Goal: Leave review/rating: Leave review/rating

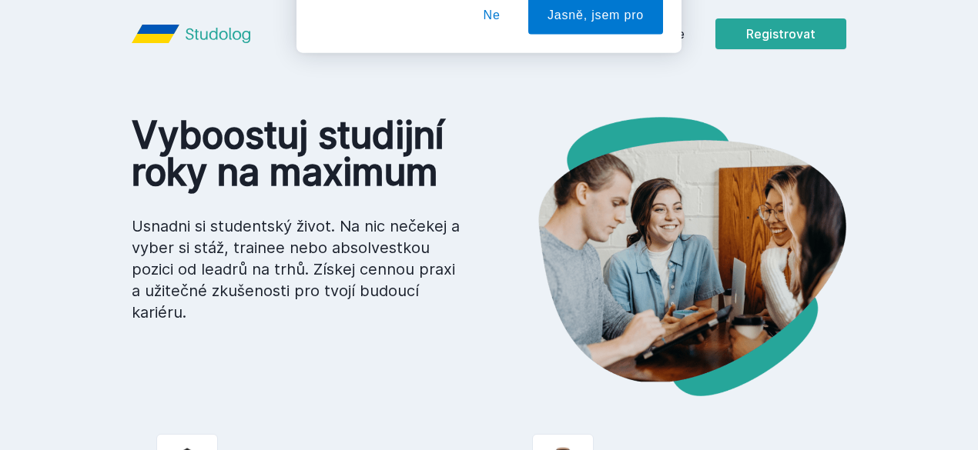
click at [510, 104] on button "Ne" at bounding box center [491, 99] width 55 height 38
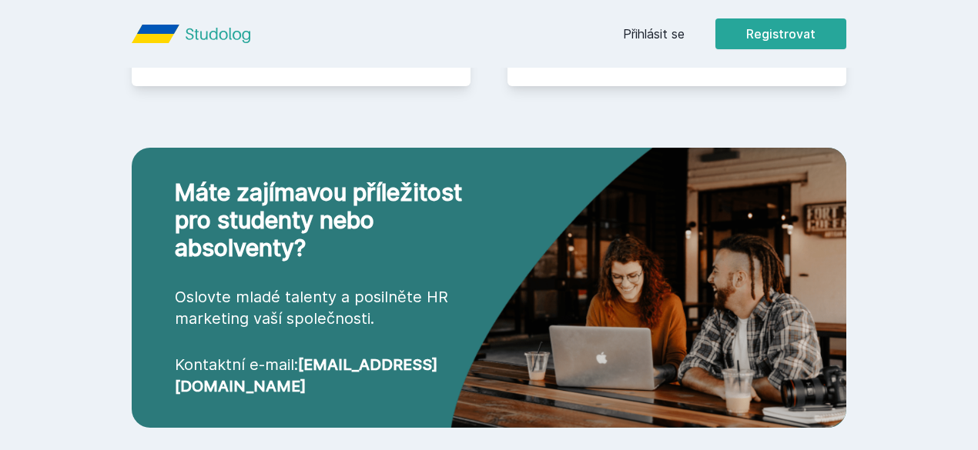
scroll to position [619, 0]
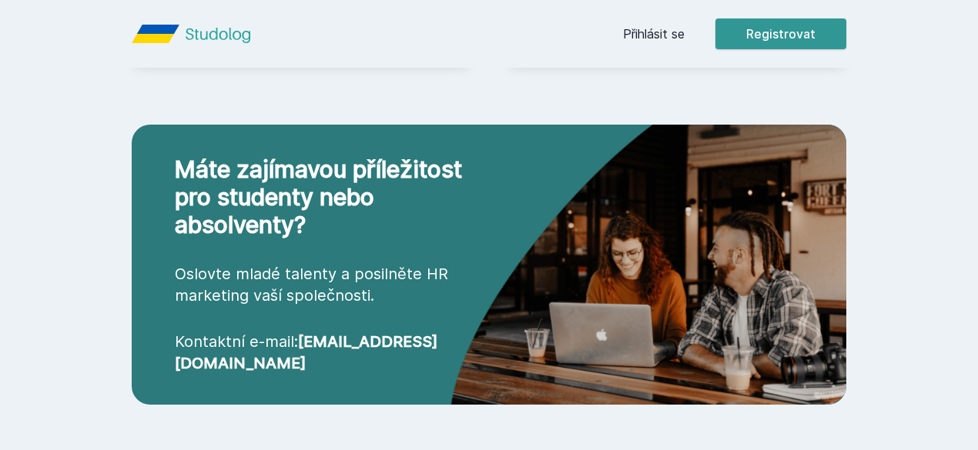
click at [846, 30] on button "Registrovat" at bounding box center [780, 33] width 131 height 31
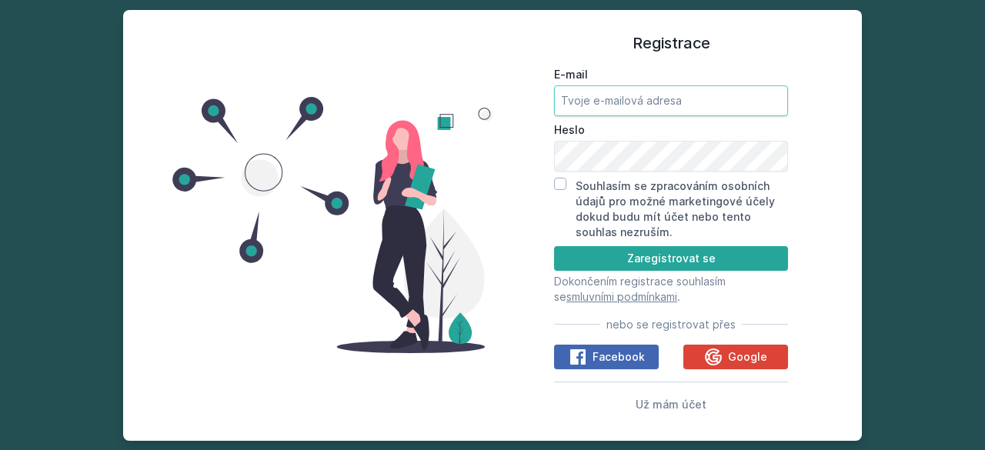
click at [684, 99] on input "E-mail" at bounding box center [671, 100] width 234 height 31
type input "jitk"
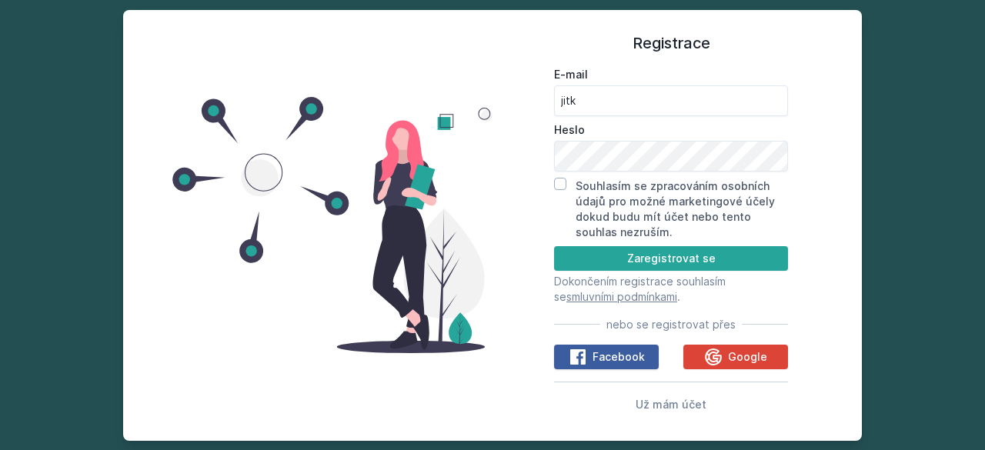
click at [624, 353] on span "Facebook" at bounding box center [619, 357] width 52 height 15
click at [762, 364] on span "Google" at bounding box center [747, 357] width 39 height 15
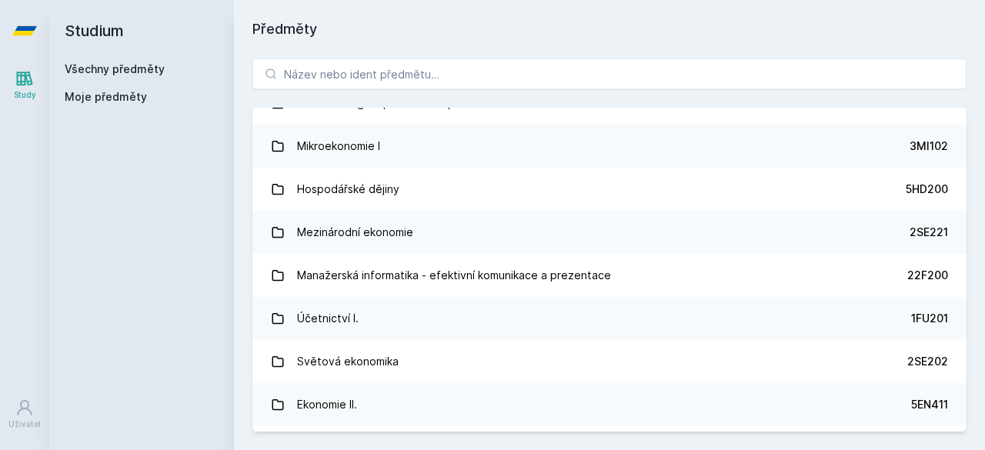
scroll to position [372, 0]
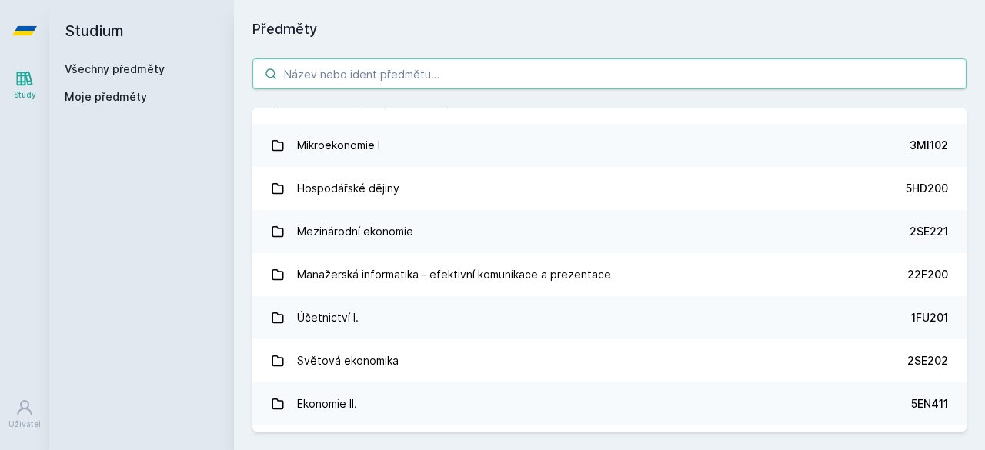
click at [522, 78] on input "search" at bounding box center [610, 74] width 714 height 31
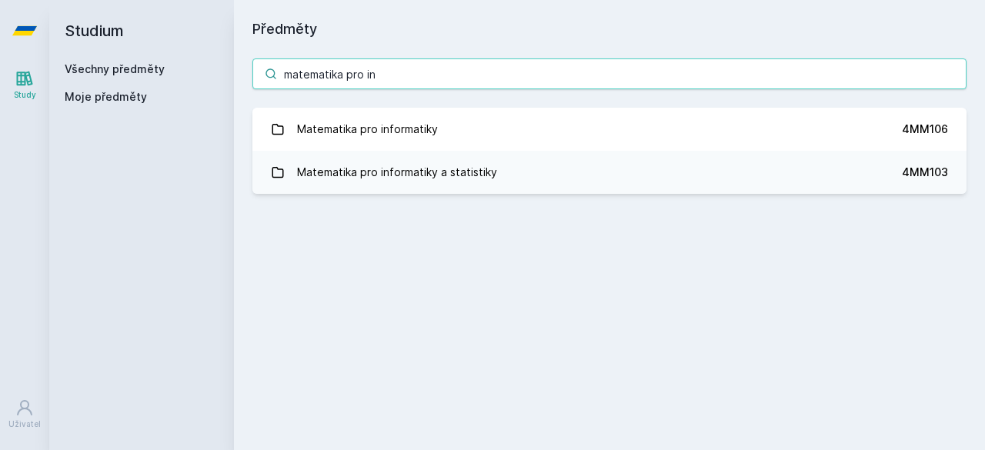
scroll to position [0, 0]
type input "matematika pro in"
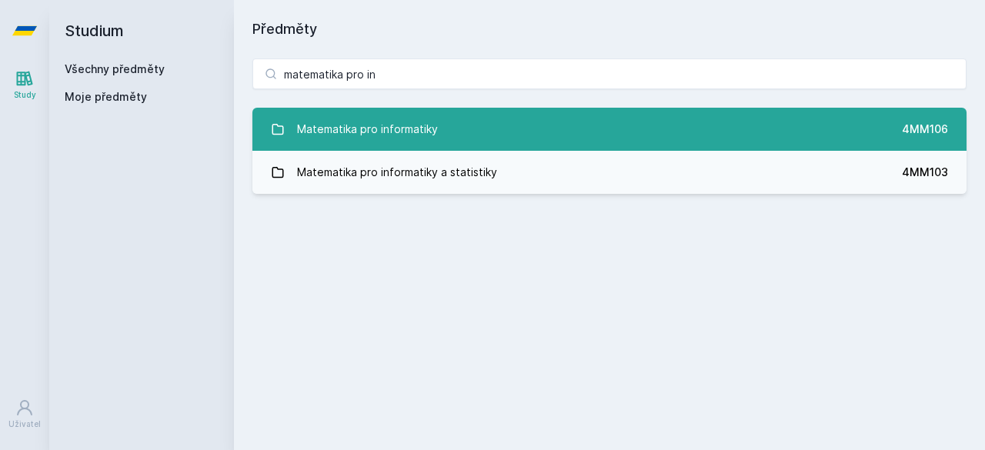
click at [651, 132] on link "Matematika pro informatiky 4MM106" at bounding box center [610, 129] width 714 height 43
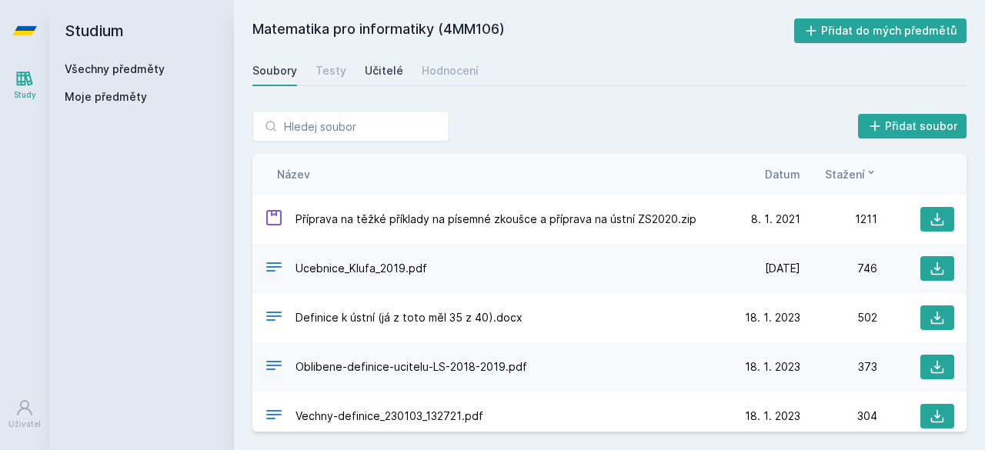
click at [380, 65] on div "Učitelé" at bounding box center [384, 70] width 38 height 15
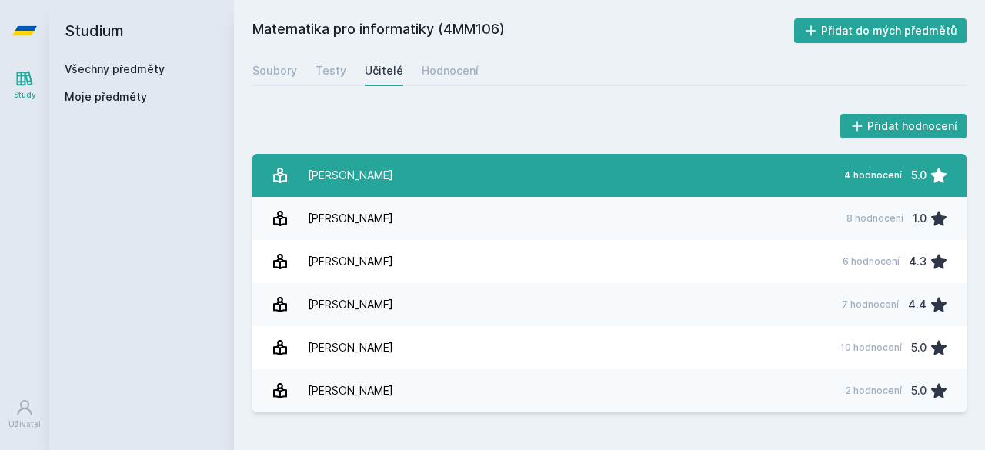
click at [411, 183] on link "[PERSON_NAME] 4 hodnocení 5.0" at bounding box center [610, 175] width 714 height 43
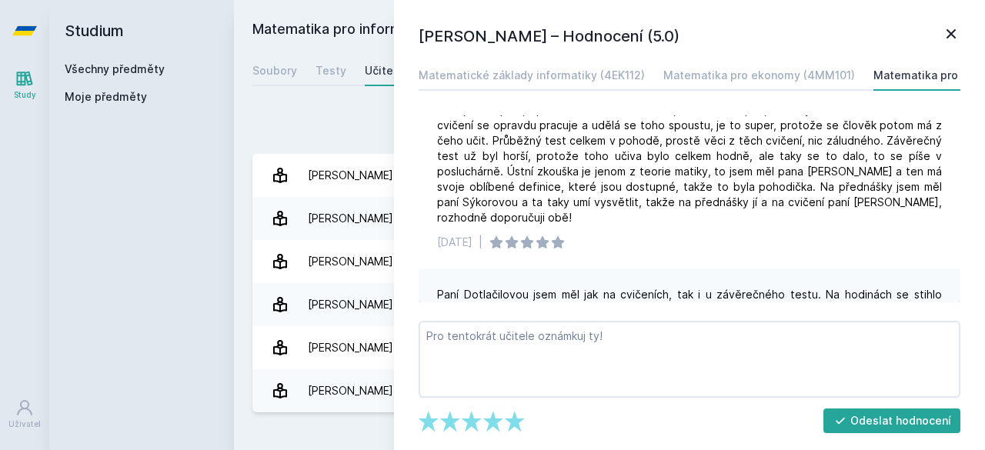
scroll to position [383, 0]
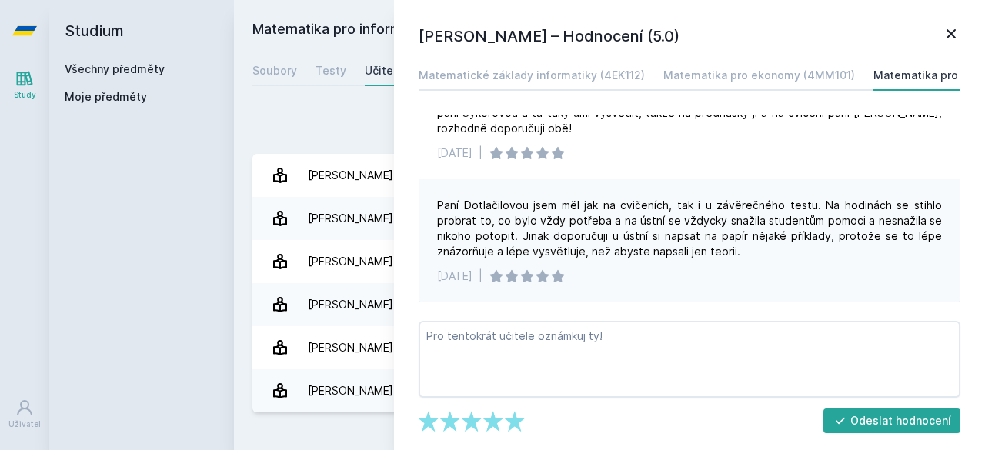
click at [376, 106] on div "Přidat hodnocení [PERSON_NAME] – Hodnocení (5.0) Matematické základy informatik…" at bounding box center [609, 261] width 751 height 339
click at [945, 34] on icon at bounding box center [951, 34] width 18 height 18
